Goal: Transaction & Acquisition: Purchase product/service

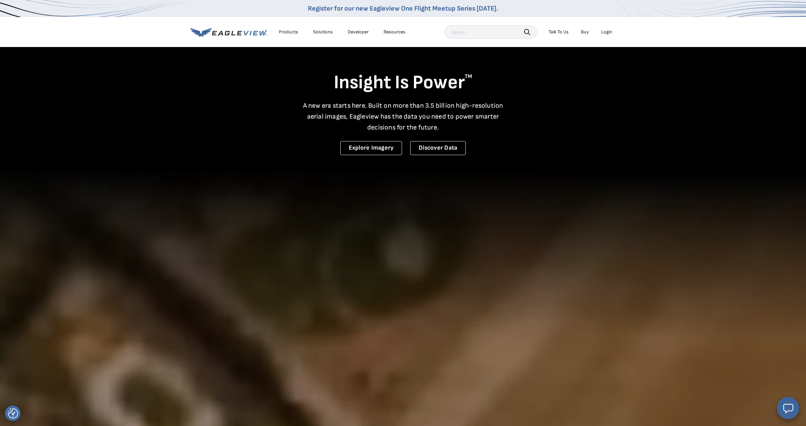
click at [601, 36] on li "Login" at bounding box center [607, 32] width 18 height 10
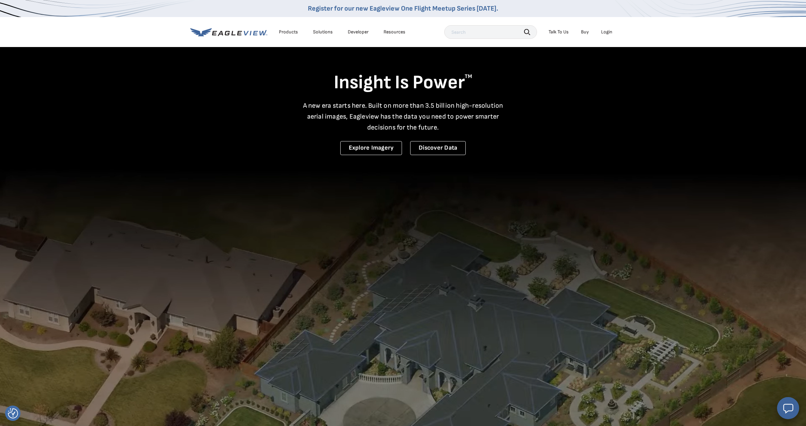
click at [610, 31] on div "Login" at bounding box center [606, 32] width 11 height 6
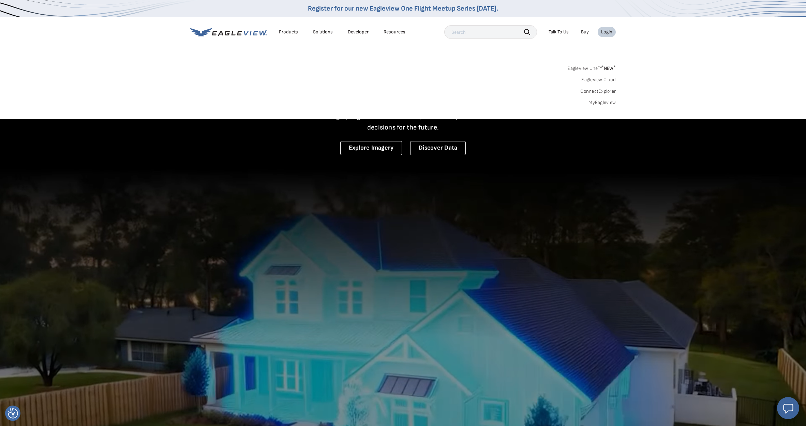
click at [607, 102] on link "MyEagleview" at bounding box center [601, 103] width 27 height 6
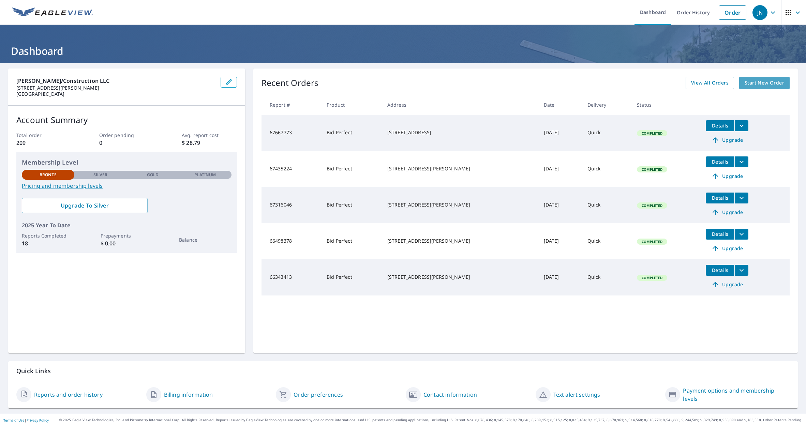
click at [774, 82] on span "Start New Order" at bounding box center [764, 83] width 40 height 9
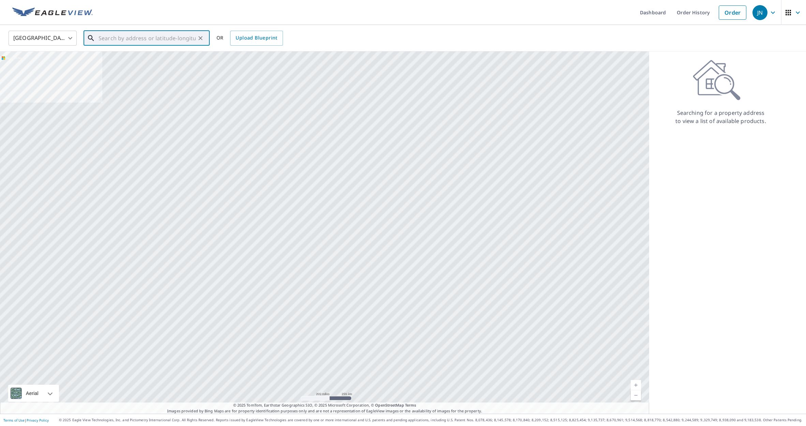
click at [130, 36] on input "text" at bounding box center [147, 38] width 97 height 19
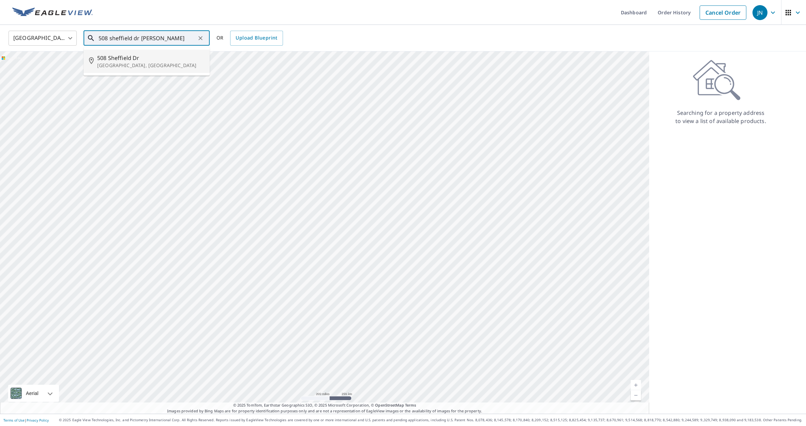
click at [115, 58] on span "508 Sheffield Dr" at bounding box center [150, 58] width 107 height 8
type input "[STREET_ADDRESS][PERSON_NAME]"
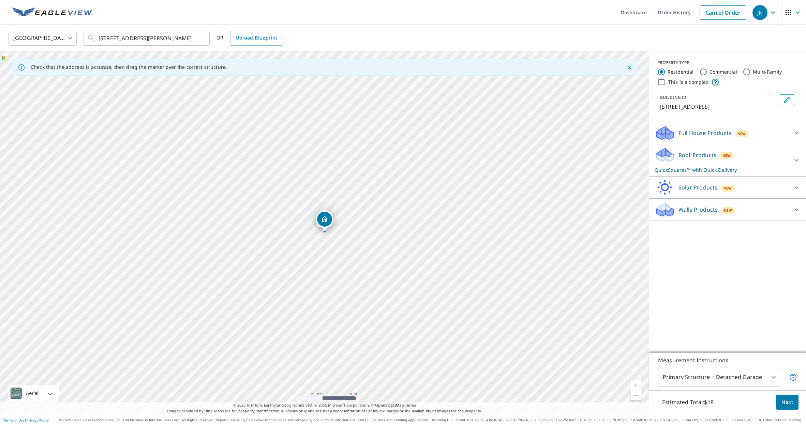
scroll to position [0, 0]
click at [694, 159] on div "Roof Products New QuickSquares™ with Quick Delivery" at bounding box center [721, 160] width 134 height 27
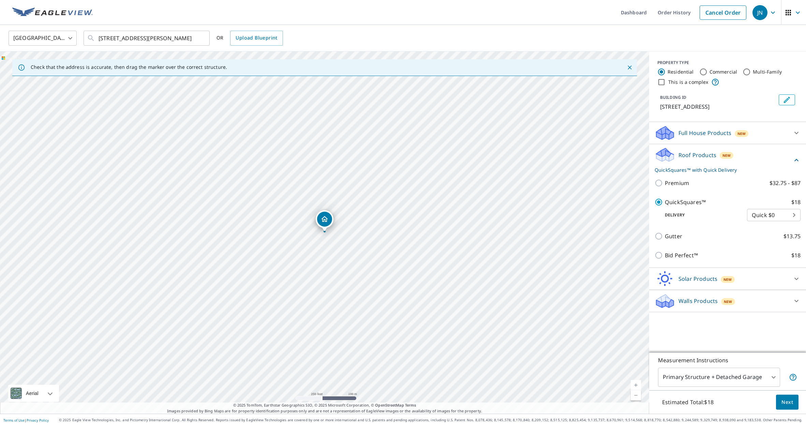
scroll to position [0, 0]
click at [785, 400] on span "Next" at bounding box center [787, 402] width 12 height 9
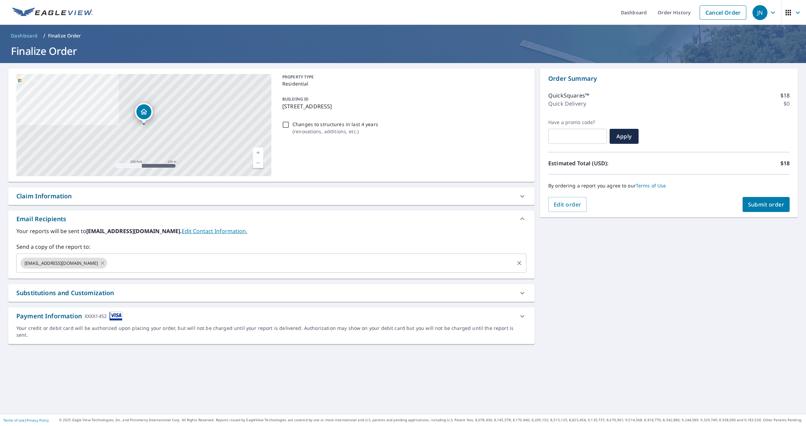
click at [100, 263] on icon at bounding box center [102, 262] width 5 height 7
click at [757, 201] on span "Submit order" at bounding box center [766, 204] width 36 height 7
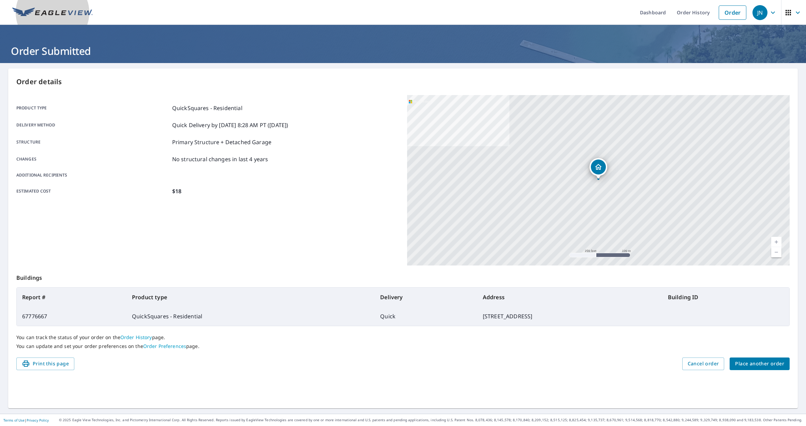
click at [48, 13] on img at bounding box center [52, 12] width 80 height 10
